Goal: Information Seeking & Learning: Learn about a topic

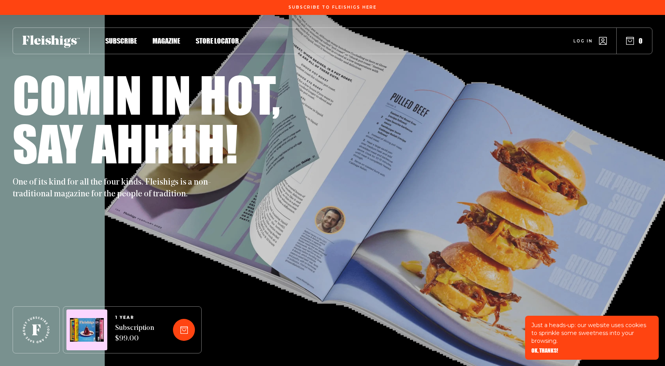
click at [168, 37] on span "Magazine" at bounding box center [165, 32] width 27 height 9
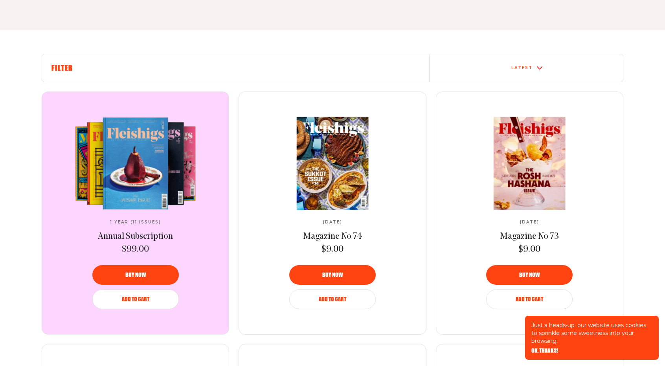
scroll to position [255, 0]
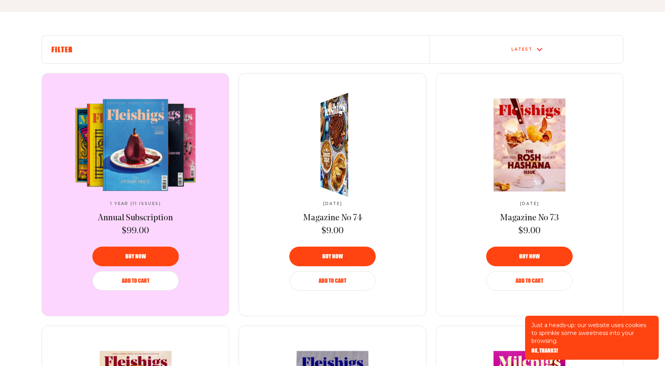
click at [330, 141] on img at bounding box center [337, 144] width 50 height 115
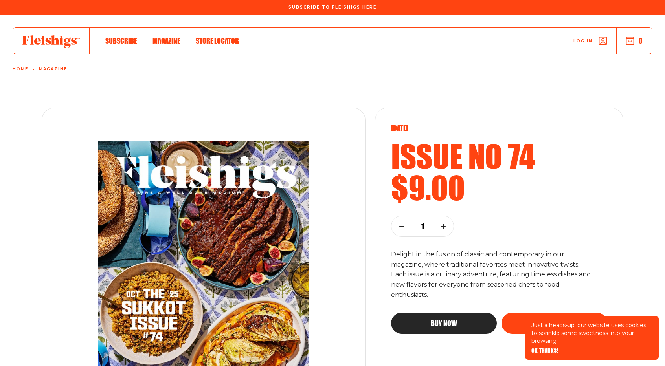
click at [30, 48] on div at bounding box center [51, 41] width 77 height 26
click at [55, 43] on icon at bounding box center [50, 41] width 57 height 13
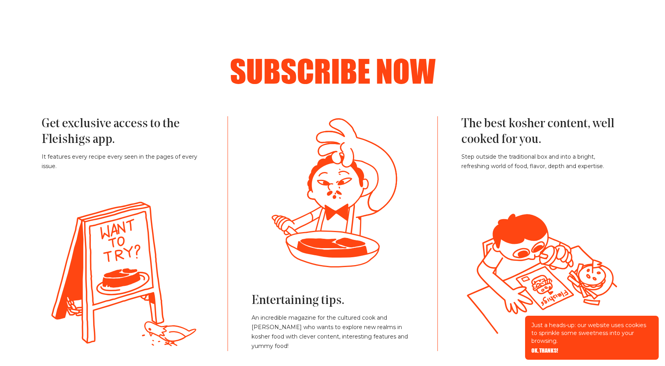
scroll to position [1736, 0]
